Goal: Task Accomplishment & Management: Manage account settings

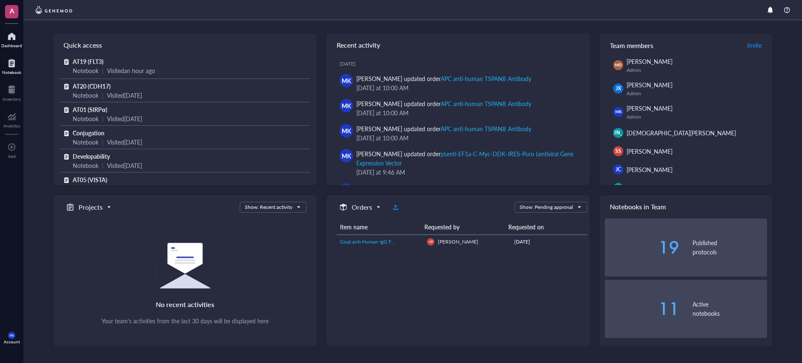
click at [12, 68] on div at bounding box center [11, 62] width 19 height 13
click at [5, 95] on div at bounding box center [12, 89] width 18 height 13
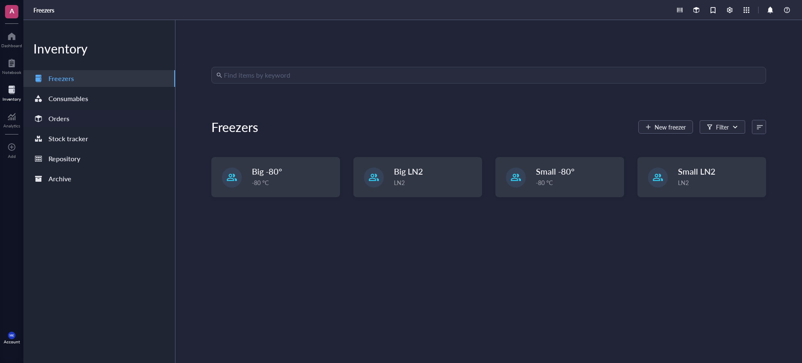
click at [43, 116] on div at bounding box center [38, 118] width 13 height 13
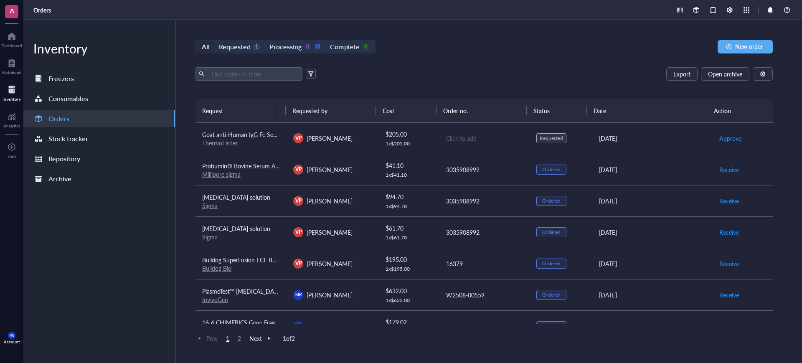
scroll to position [104, 0]
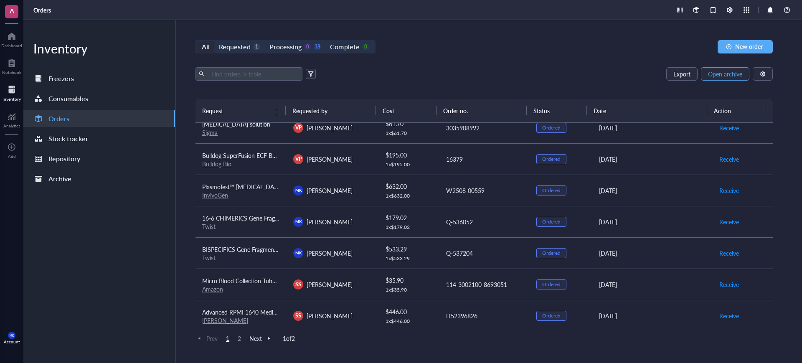
click at [715, 74] on span "Open archive" at bounding box center [725, 74] width 34 height 7
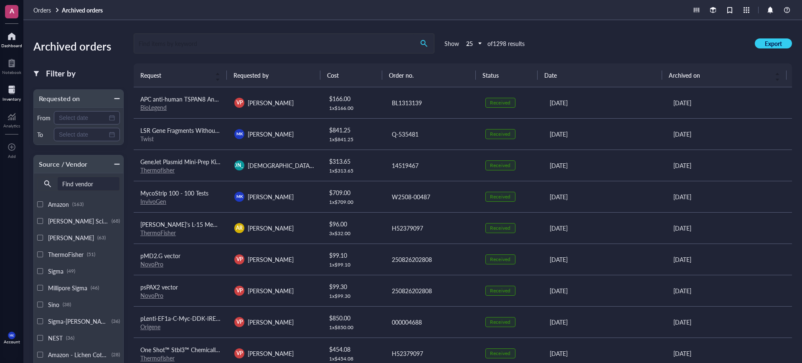
click at [12, 46] on div "Dashboard" at bounding box center [11, 45] width 21 height 5
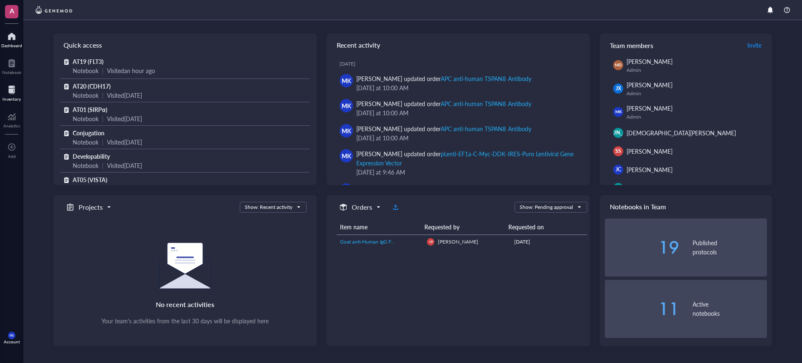
click at [20, 86] on div at bounding box center [12, 89] width 18 height 13
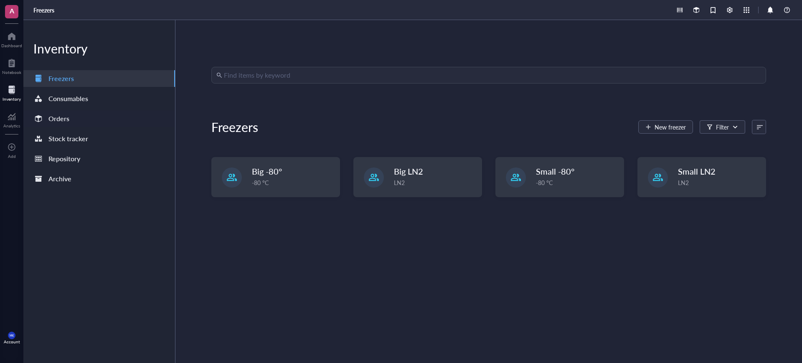
click at [89, 116] on div "Orders" at bounding box center [99, 118] width 152 height 17
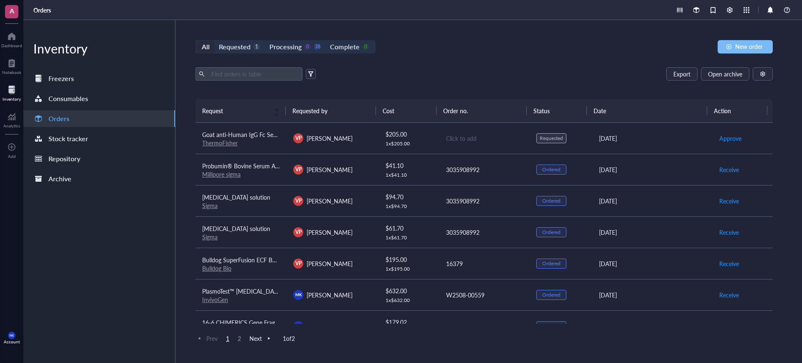
click at [729, 50] on button "New order" at bounding box center [745, 46] width 55 height 13
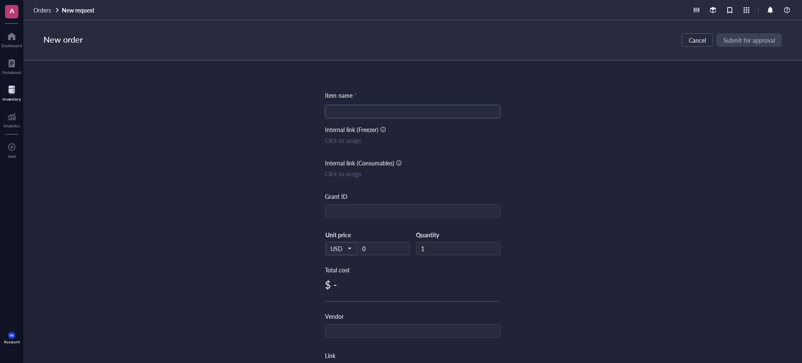
click at [432, 112] on input "search" at bounding box center [412, 111] width 165 height 13
type input "T"
click at [461, 112] on input "search" at bounding box center [412, 111] width 165 height 13
paste input "BISPECIFIC FRAGMENTS (SCFV, FC_SCFV, KIH, VHH) Gene Fragments Without Adapters …"
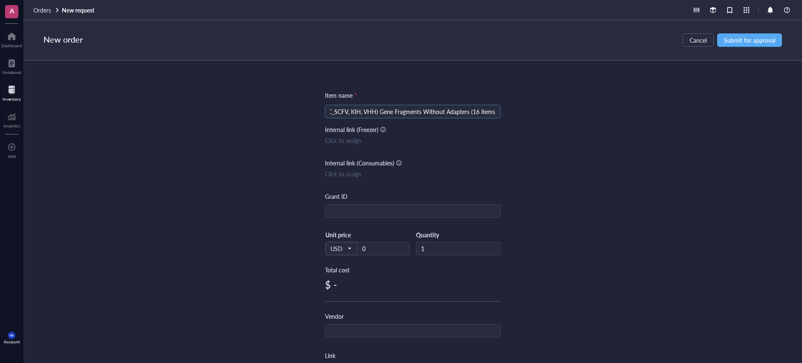
type input "BISPECIFIC FRAGMENTS (SCFV, FC_SCFV, KIH, VHH) Gene Fragments Without Adapters …"
click at [576, 148] on div "Item name * BISPECIFIC FRAGMENTS (SCFV, FC_SCFV, KIH, VHH) Gene Fragments Witho…" at bounding box center [412, 212] width 779 height 303
drag, startPoint x: 376, startPoint y: 249, endPoint x: 355, endPoint y: 252, distance: 20.7
click at [355, 252] on div "USD Unit price 0" at bounding box center [367, 248] width 84 height 34
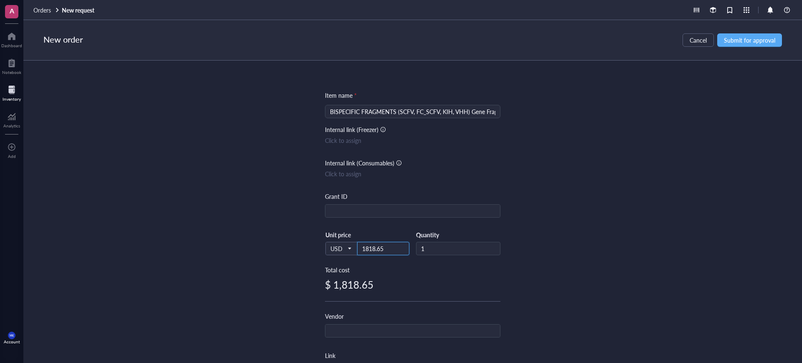
type input "1818.65"
drag, startPoint x: 394, startPoint y: 257, endPoint x: 685, endPoint y: 296, distance: 293.8
click at [685, 296] on div "Item name * BISPECIFIC FRAGMENTS (SCFV, FC_SCFV, KIH, VHH) Gene Fragments Witho…" at bounding box center [412, 212] width 779 height 303
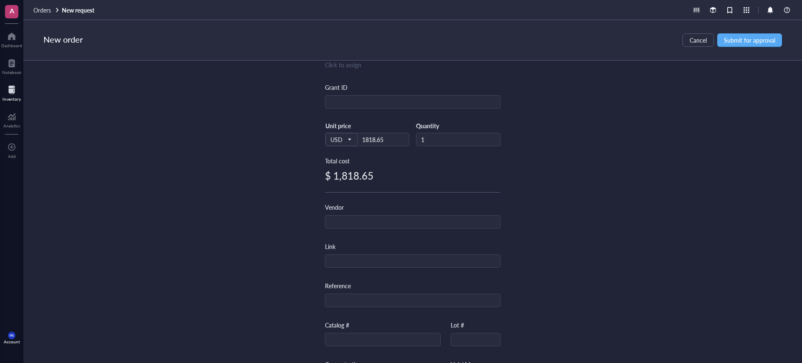
scroll to position [193, 0]
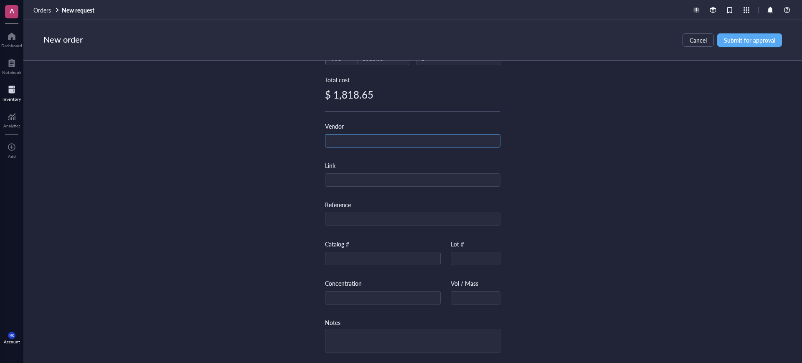
click at [450, 138] on input "text" at bounding box center [413, 141] width 175 height 13
type input "Twist"
click at [381, 261] on input "text" at bounding box center [383, 258] width 115 height 13
paste input "107451"
click at [376, 256] on input "107451," at bounding box center [383, 258] width 115 height 13
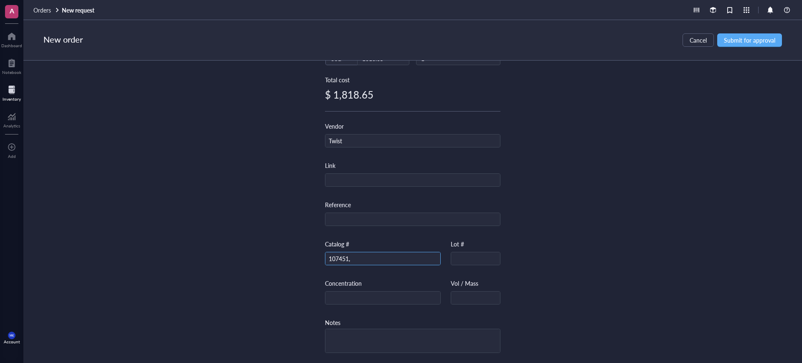
paste input "107448"
click at [385, 254] on input "107451, 107448" at bounding box center [383, 258] width 115 height 13
paste input "108613"
type input "107451, 107448, 108613"
click at [766, 172] on div "Item name * BISPECIFIC FRAGMENTS (SCFV, FC_SCFV, KIH, VHH) Gene Fragments Witho…" at bounding box center [412, 212] width 779 height 303
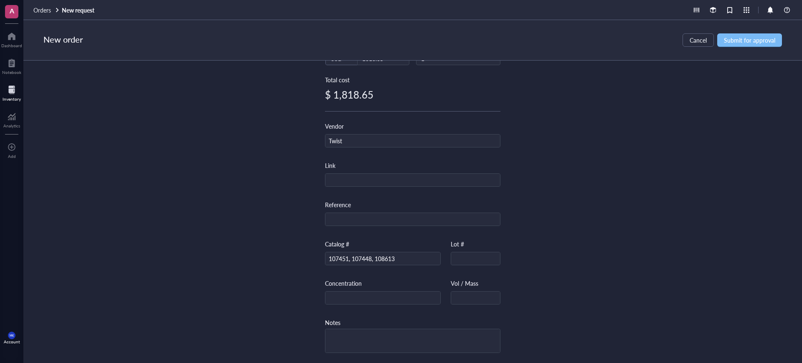
click at [732, 39] on span "Submit for approval" at bounding box center [749, 40] width 51 height 7
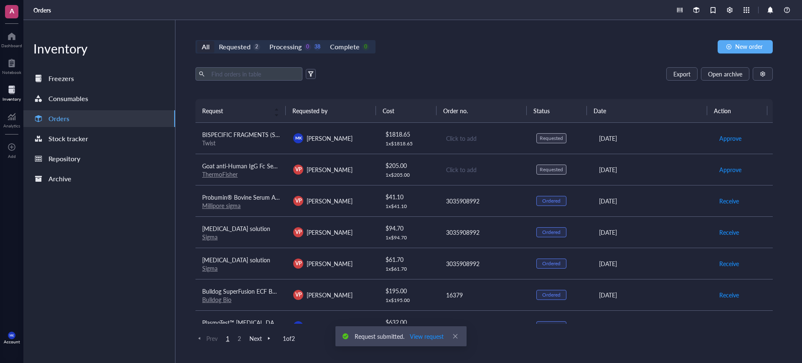
click at [463, 137] on div "Click to add" at bounding box center [484, 138] width 77 height 9
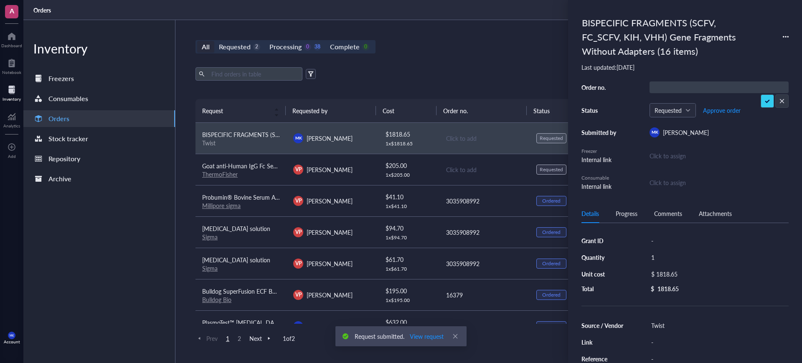
type input "Q-537650"
click at [726, 111] on span "Approve order" at bounding box center [722, 110] width 38 height 7
click at [725, 108] on span "Place order" at bounding box center [715, 110] width 29 height 7
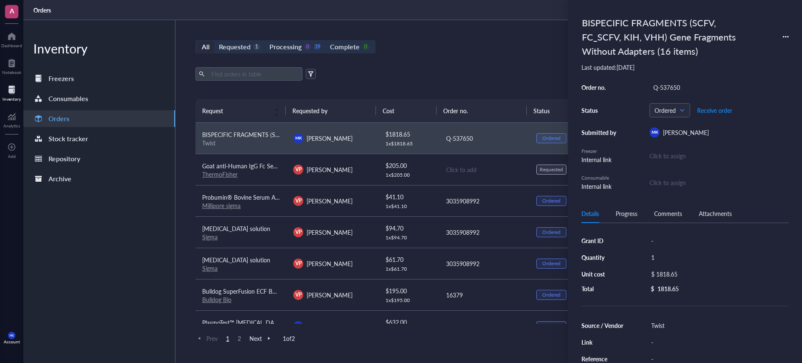
click at [471, 38] on div "All Requested 1 Processing 0 39 Complete 0 New order Export Open archive Reques…" at bounding box center [485, 191] width 618 height 343
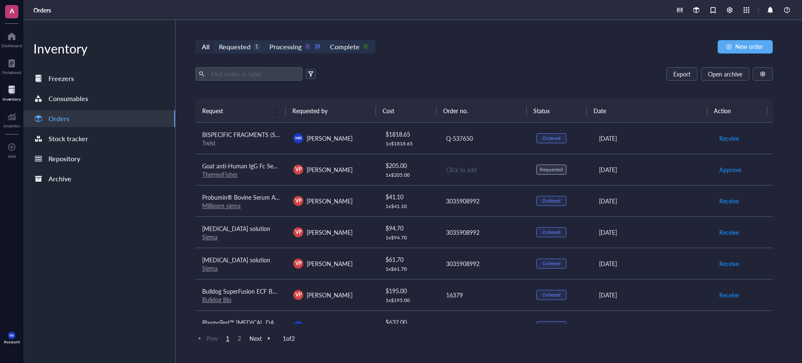
click at [357, 169] on div "VP [PERSON_NAME]" at bounding box center [332, 170] width 78 height 10
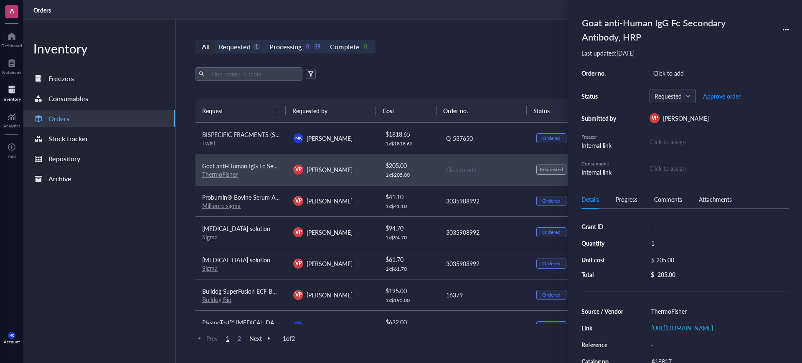
click at [633, 205] on div "Details Progress Comments Attachments" at bounding box center [685, 199] width 207 height 19
click at [630, 195] on div "Progress" at bounding box center [627, 199] width 22 height 9
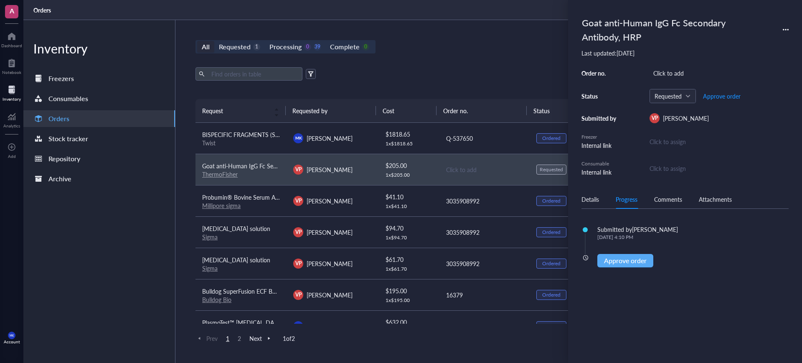
click at [490, 78] on div "Export Open archive" at bounding box center [484, 73] width 577 height 13
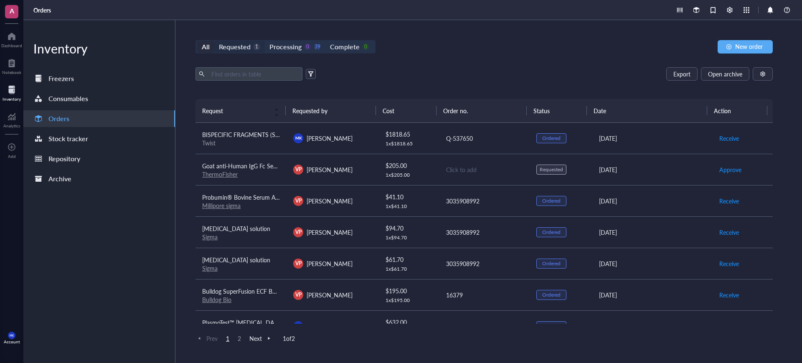
click at [247, 45] on div "Requested" at bounding box center [235, 47] width 32 height 12
click at [214, 41] on input "Requested 1" at bounding box center [214, 41] width 0 height 0
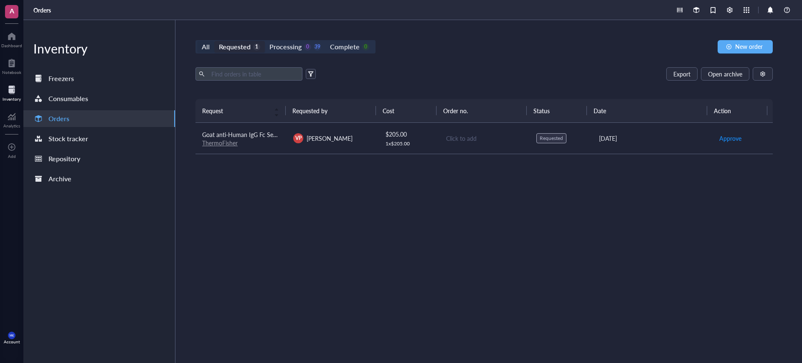
click at [209, 47] on div "All" at bounding box center [206, 47] width 8 height 12
click at [197, 41] on input "All" at bounding box center [197, 41] width 0 height 0
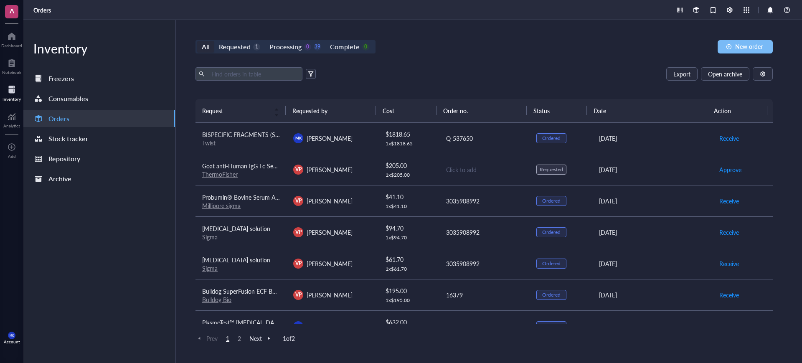
click at [753, 48] on span "New order" at bounding box center [749, 46] width 28 height 7
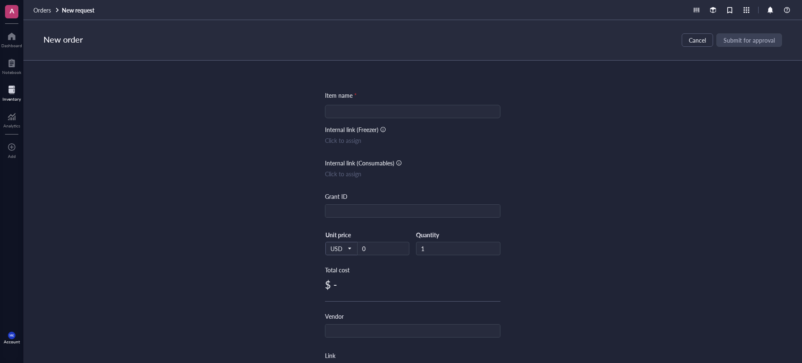
click at [398, 109] on input "search" at bounding box center [412, 111] width 165 height 13
paste input "FC VARIANTS YTE LS Gene Fragments Without Adapters (2 items)"
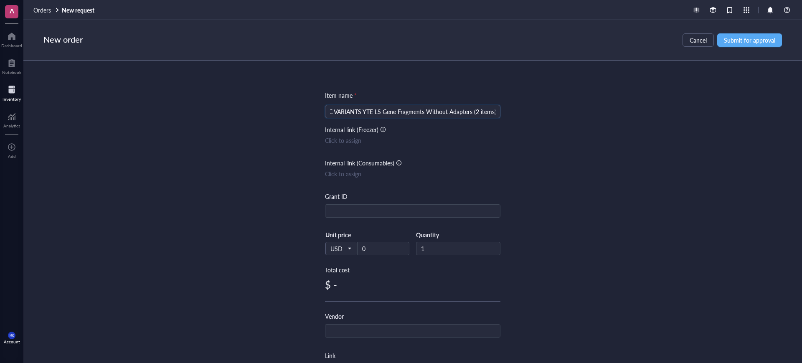
type input "FC VARIANTS YTE LS Gene Fragments Without Adapters (2 items)"
click at [635, 127] on div "Item name * FC VARIANTS YTE LS Gene Fragments Without Adapters (2 items) FC VAR…" at bounding box center [412, 212] width 779 height 303
drag, startPoint x: 370, startPoint y: 244, endPoint x: 350, endPoint y: 246, distance: 20.2
click at [350, 245] on div "USD Unit price 0" at bounding box center [367, 248] width 84 height 34
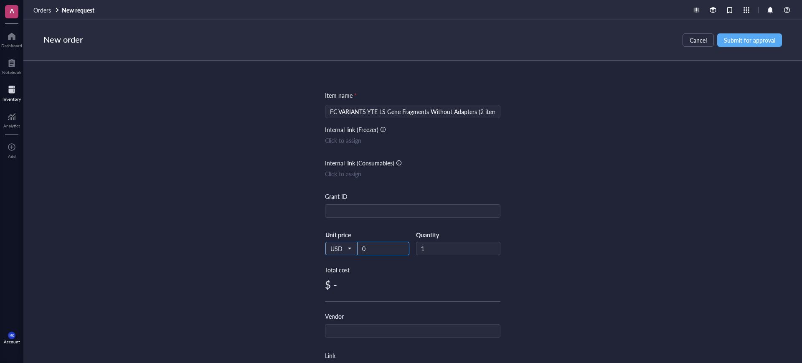
paste input "215.22"
type input "215.22"
click at [557, 216] on div "Item name * FC VARIANTS YTE LS Gene Fragments Without Adapters (2 items) Intern…" at bounding box center [412, 212] width 779 height 303
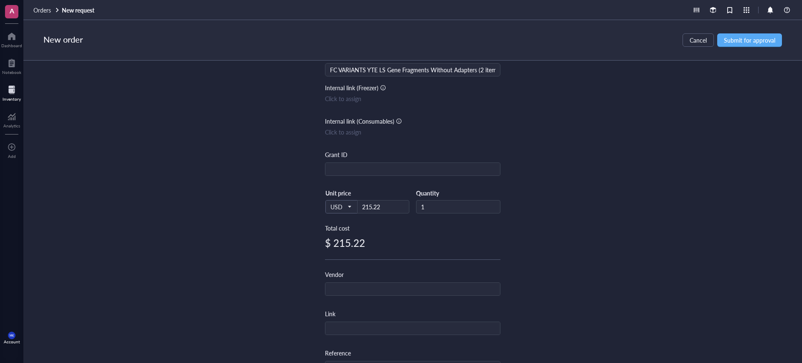
scroll to position [104, 0]
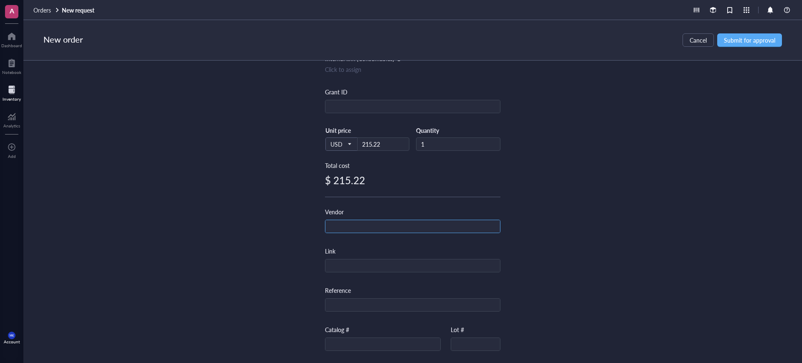
click at [475, 225] on input "text" at bounding box center [413, 226] width 175 height 13
type input "Twist"
click at [371, 267] on input "text" at bounding box center [413, 265] width 175 height 13
click at [357, 343] on input "text" at bounding box center [383, 344] width 115 height 13
paste input "107448"
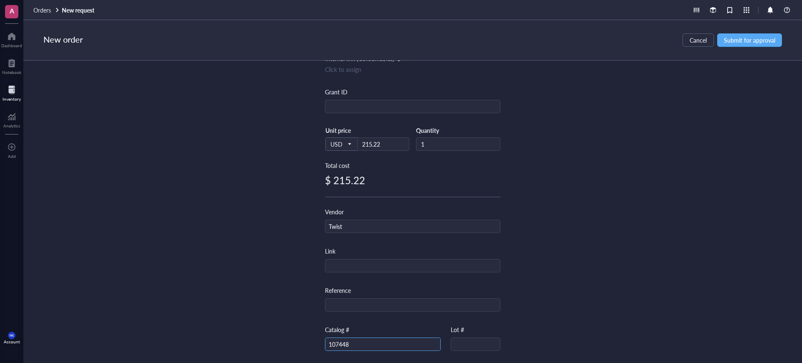
type input "107448"
click at [620, 184] on div "Item name * FC VARIANTS YTE LS Gene Fragments Without Adapters (2 items) Intern…" at bounding box center [412, 212] width 779 height 303
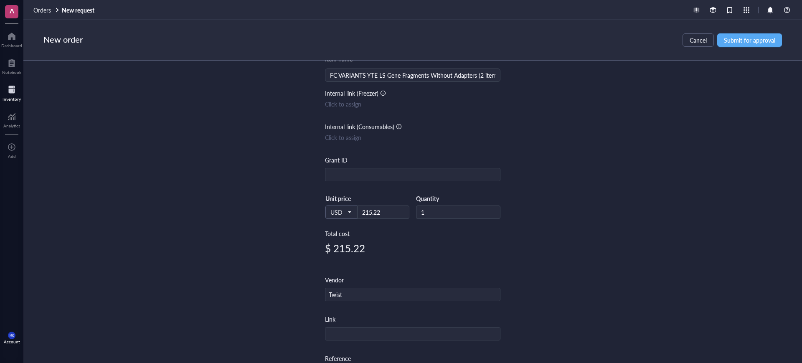
scroll to position [0, 0]
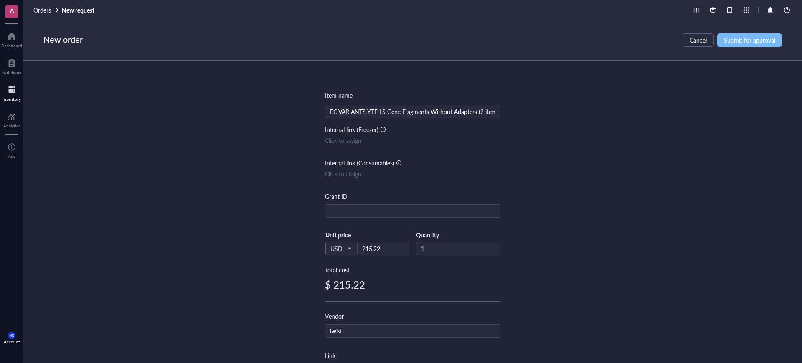
click at [753, 37] on span "Submit for approval" at bounding box center [749, 40] width 51 height 7
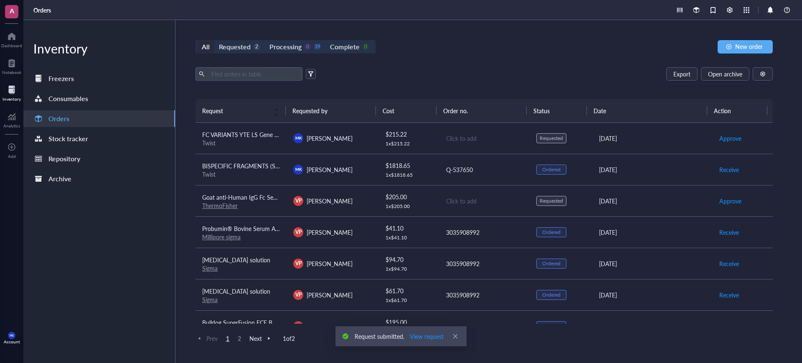
click at [487, 146] on td "Click to add" at bounding box center [484, 138] width 91 height 31
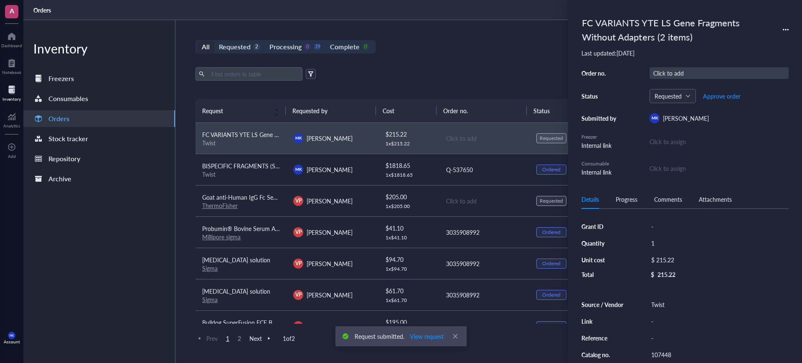
click at [684, 74] on div "Click to add" at bounding box center [719, 73] width 139 height 12
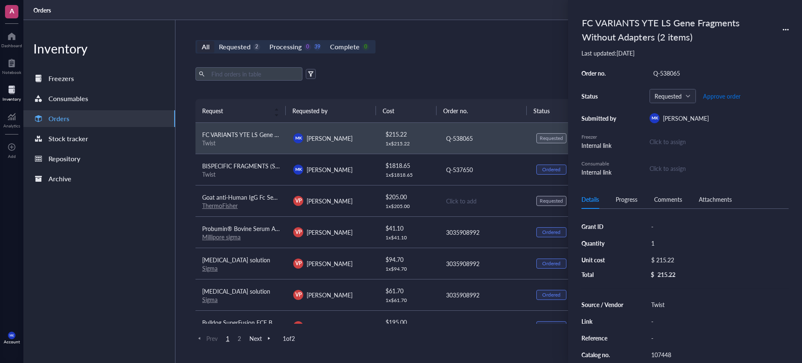
click at [715, 94] on span "Approve order" at bounding box center [722, 96] width 38 height 7
click at [714, 97] on span "Place order" at bounding box center [715, 96] width 29 height 7
click at [470, 72] on div "Export Open archive" at bounding box center [484, 73] width 577 height 13
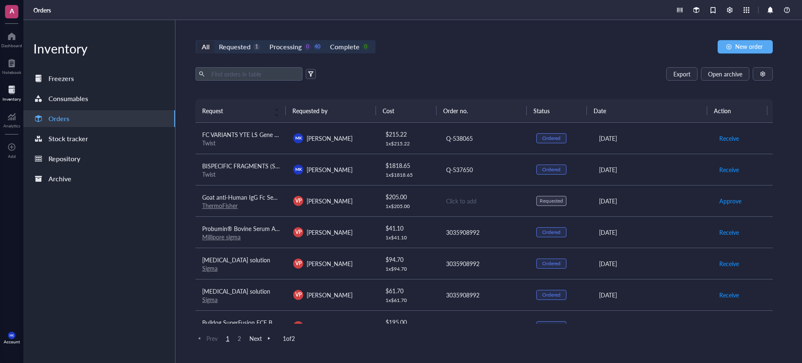
click at [510, 201] on div "Click to add" at bounding box center [484, 200] width 77 height 9
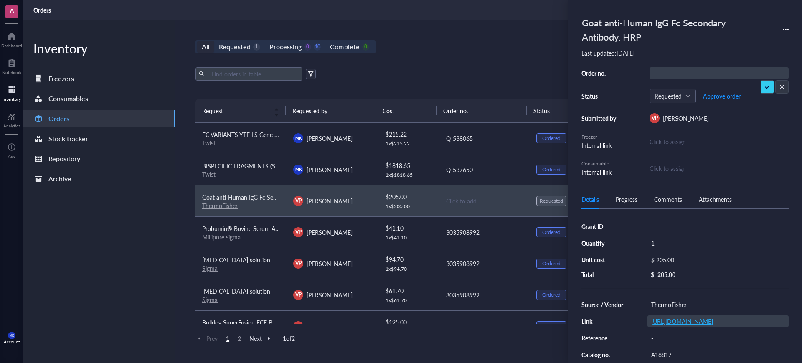
click at [710, 318] on link "[URL][DOMAIN_NAME]" at bounding box center [682, 321] width 62 height 8
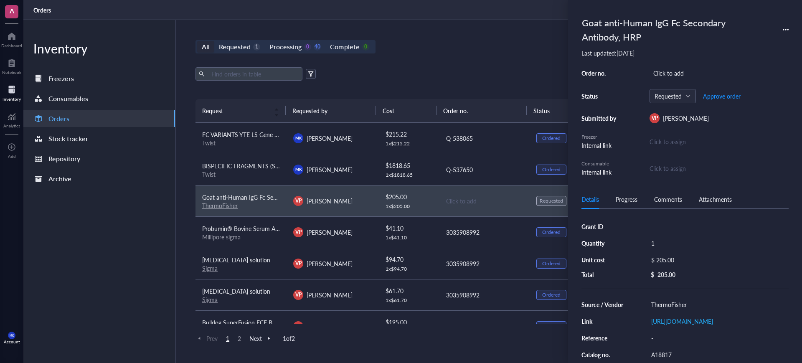
click at [445, 15] on div "Orders" at bounding box center [412, 10] width 779 height 20
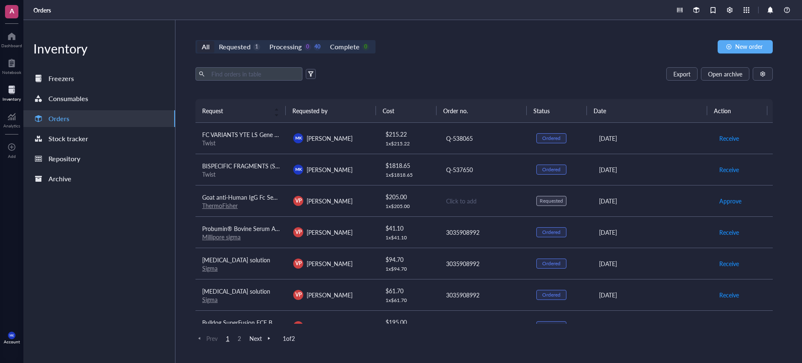
click at [476, 200] on div "Click to add" at bounding box center [484, 200] width 77 height 9
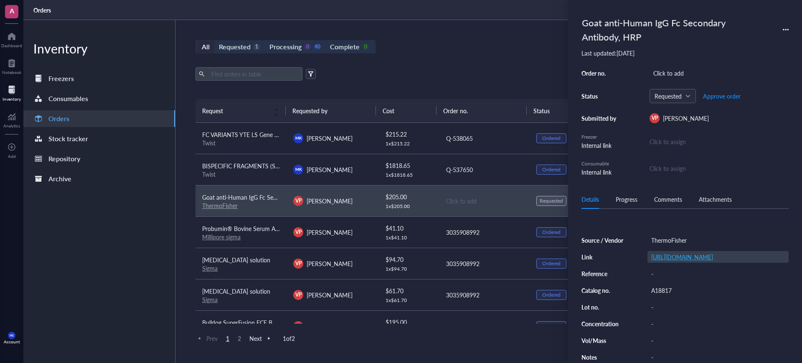
scroll to position [83, 0]
click at [677, 69] on div "Click to add" at bounding box center [719, 73] width 139 height 12
click at [722, 97] on span "Approve order" at bounding box center [722, 96] width 38 height 7
click at [722, 97] on span "Place order" at bounding box center [715, 96] width 29 height 7
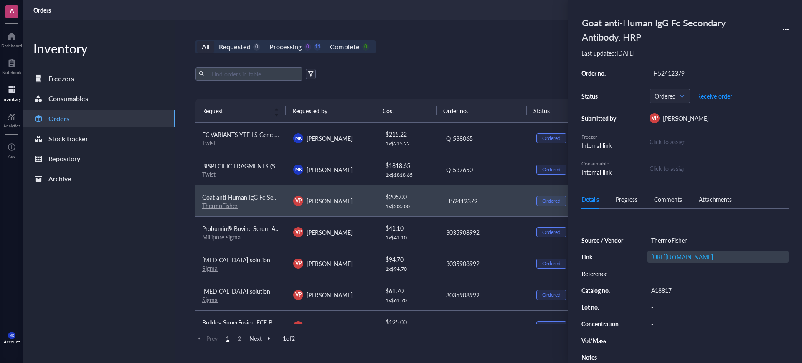
click at [743, 257] on div "[URL][DOMAIN_NAME]" at bounding box center [718, 257] width 141 height 12
type input "https://www.fishersci.com/shop/products/goat-anti-human-igg-fc-secondary-antibo…"
click at [672, 240] on div "ThermoFisher" at bounding box center [718, 240] width 141 height 12
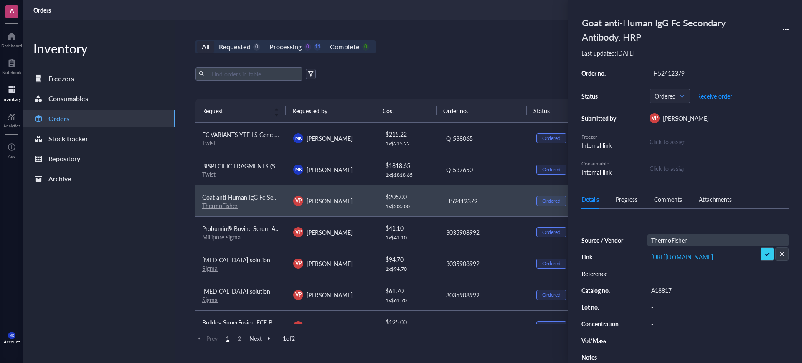
drag, startPoint x: 672, startPoint y: 237, endPoint x: 645, endPoint y: 233, distance: 26.6
click at [645, 234] on div "Source / Vendor ThermoFisher Link https://www.fishersci.com/shop/products/goat-…" at bounding box center [685, 298] width 207 height 129
type input "[PERSON_NAME]"
click at [500, 33] on div "All Requested 0 Processing 0 41 Complete 0 New order Export Open archive Reques…" at bounding box center [485, 191] width 618 height 343
